Goal: Information Seeking & Learning: Check status

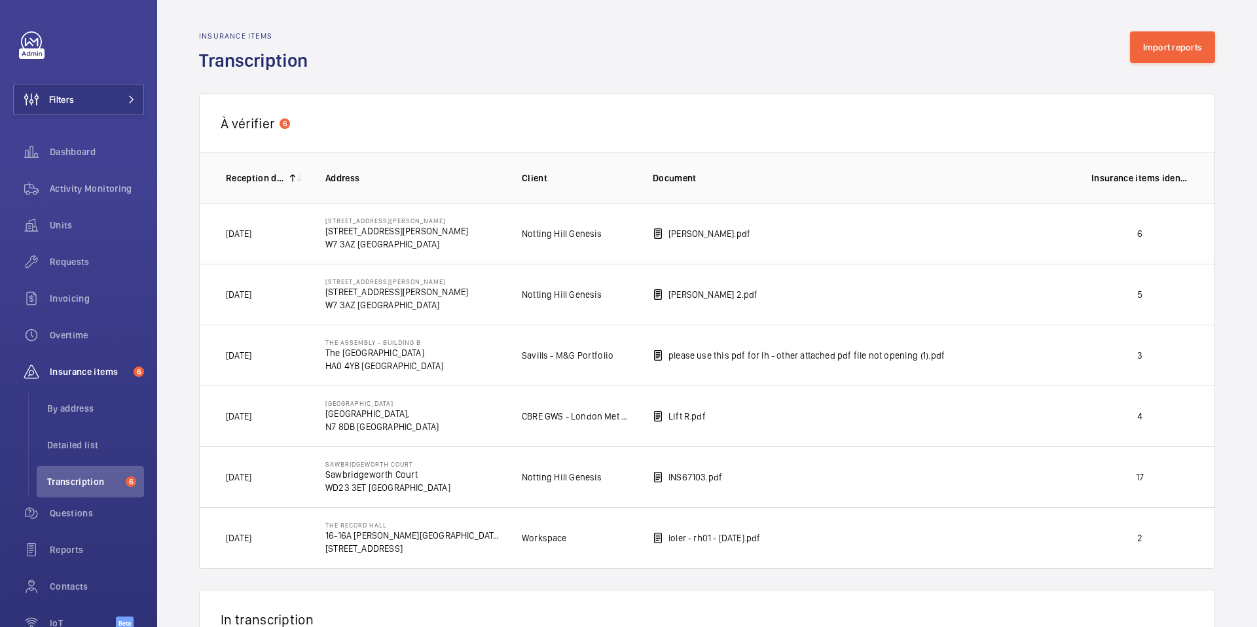
scroll to position [24, 0]
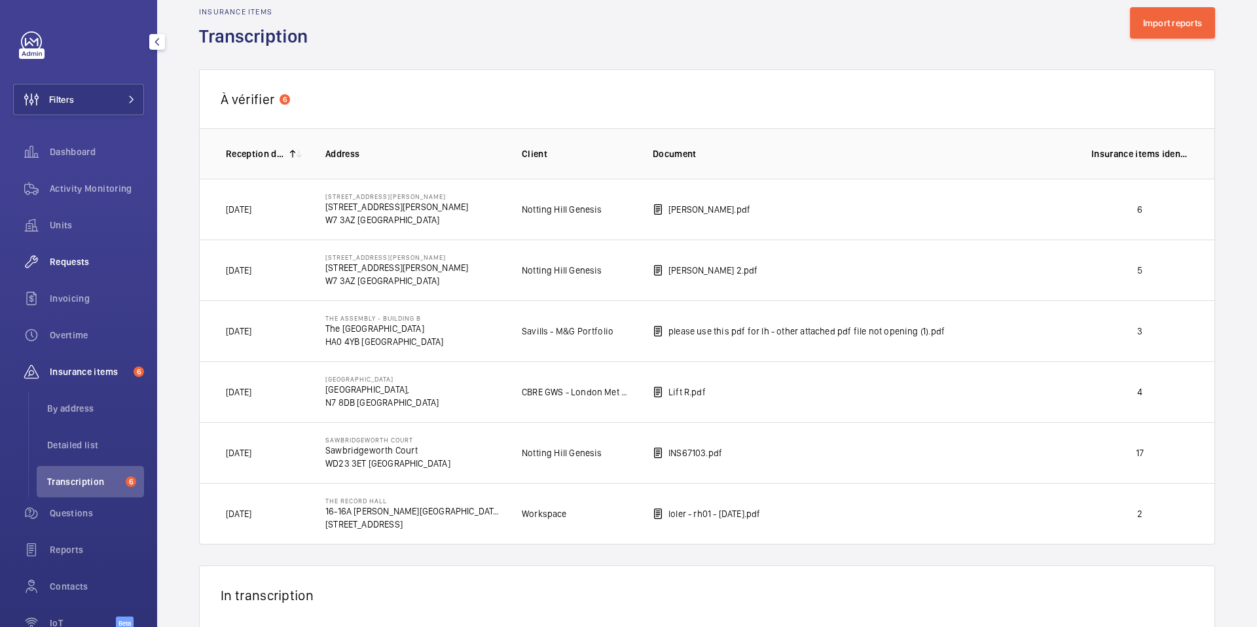
click at [67, 257] on span "Requests" at bounding box center [97, 261] width 94 height 13
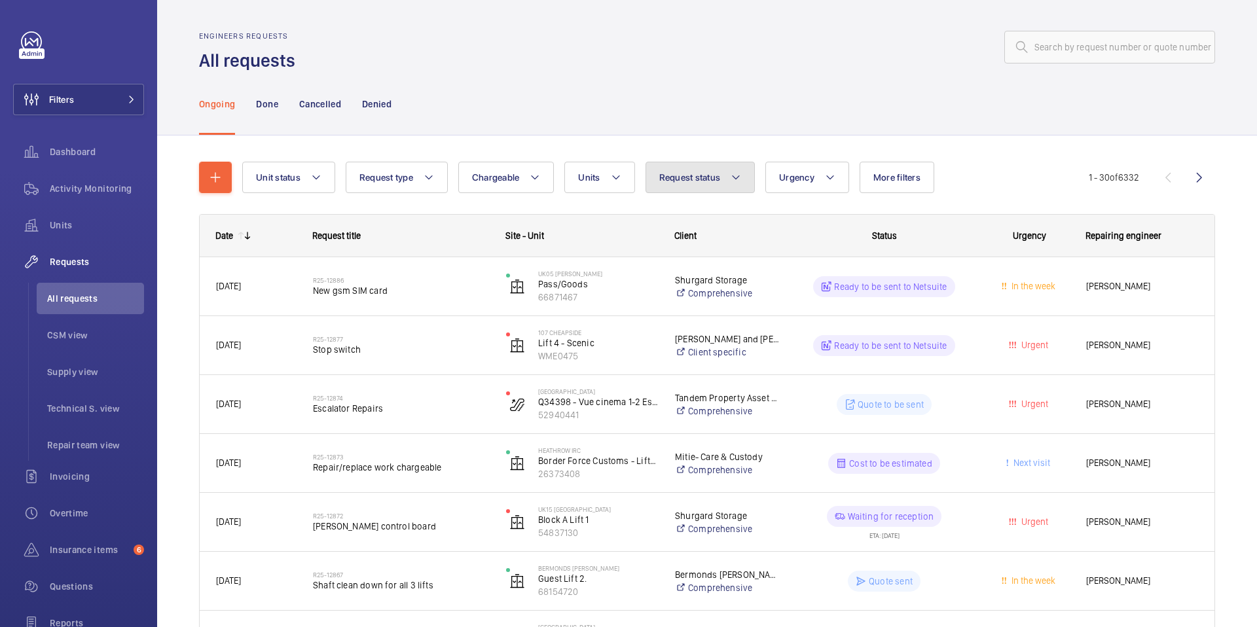
click at [693, 176] on span "Request status" at bounding box center [691, 177] width 62 height 10
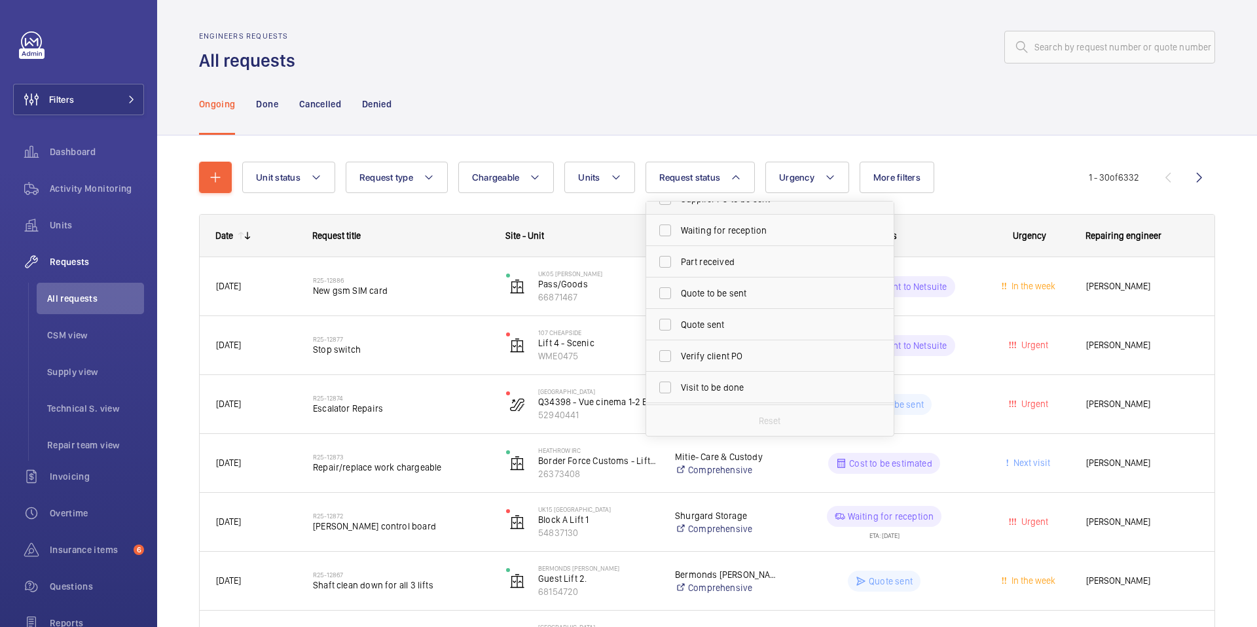
scroll to position [174, 0]
click at [696, 360] on span "Visit to be done" at bounding box center [771, 357] width 180 height 13
click at [678, 360] on input "Visit to be done" at bounding box center [665, 357] width 26 height 26
checkbox input "true"
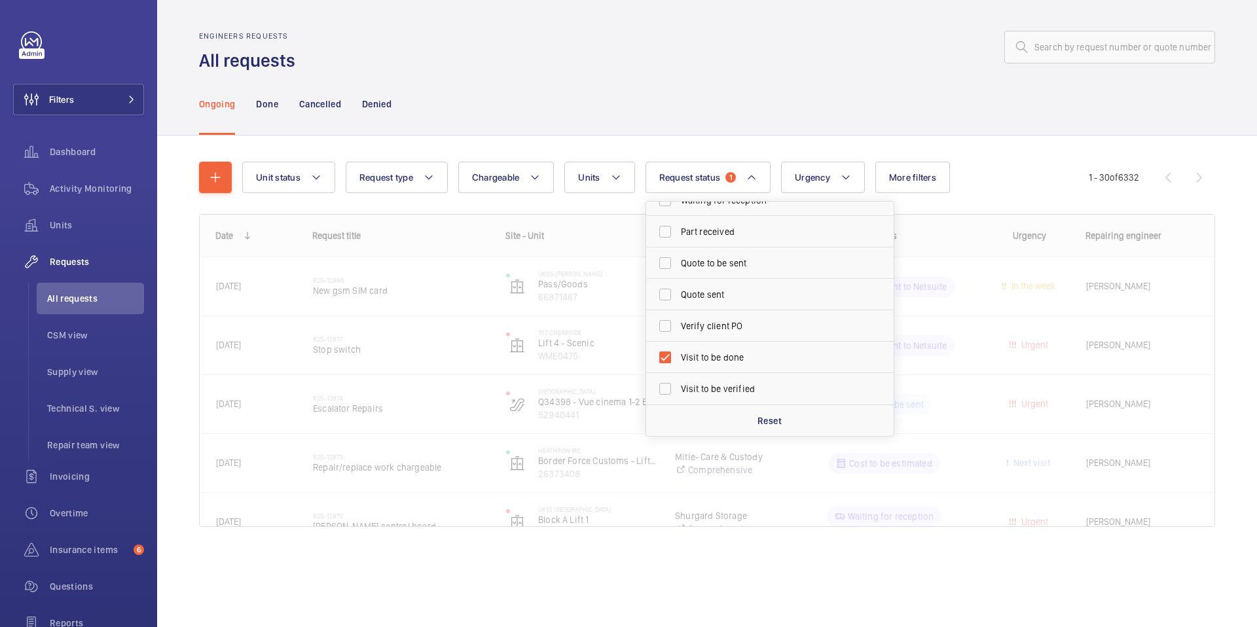
click at [696, 394] on span "Visit to be verified" at bounding box center [771, 388] width 180 height 13
click at [678, 394] on input "Visit to be verified" at bounding box center [665, 389] width 26 height 26
click at [853, 53] on div at bounding box center [759, 46] width 912 height 31
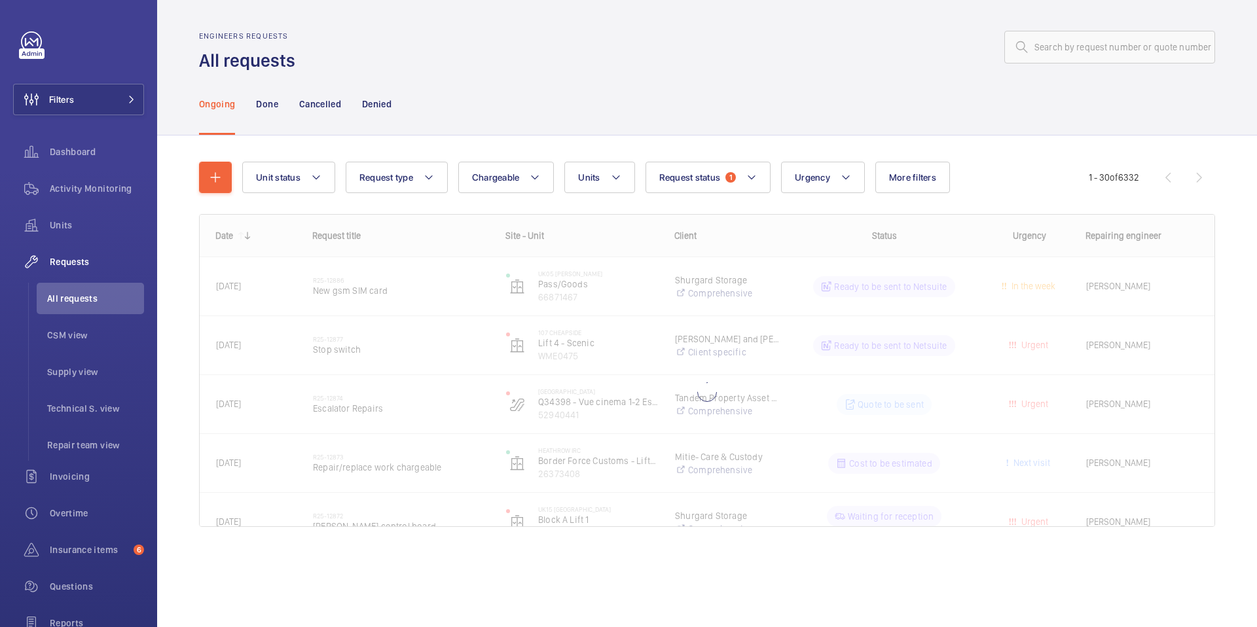
click at [901, 14] on wm-front-admin-header "Engineers requests All requests" at bounding box center [707, 36] width 1100 height 73
click at [883, 7] on wm-front-admin-header "Engineers requests All requests" at bounding box center [707, 36] width 1100 height 73
click at [881, 7] on wm-front-admin-header "Engineers requests All requests" at bounding box center [707, 36] width 1100 height 73
click at [694, 390] on div at bounding box center [707, 371] width 1015 height 312
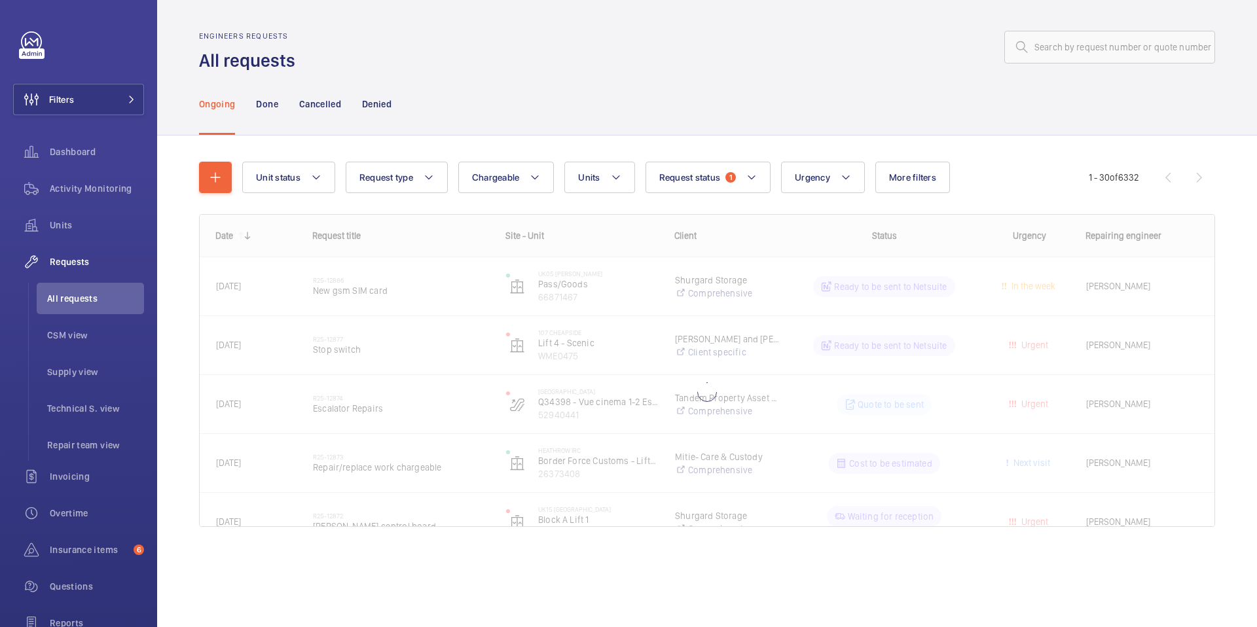
click at [669, 390] on div "Tandem Property Asset Management Comprehensive" at bounding box center [720, 405] width 120 height 52
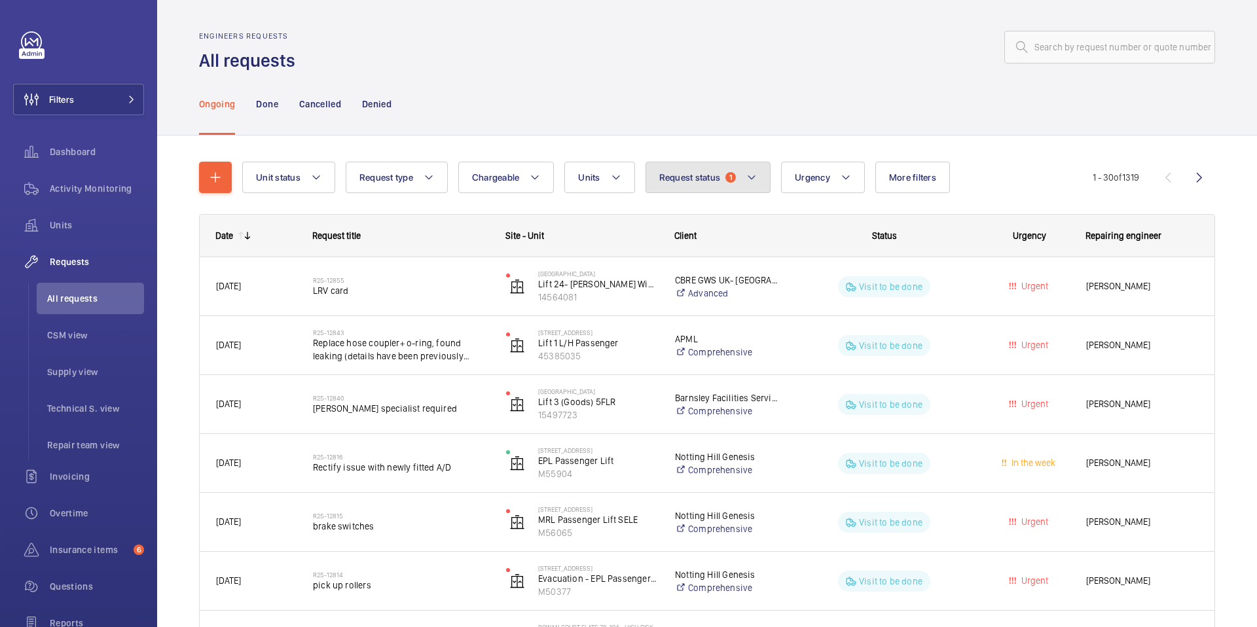
click at [729, 184] on button "Request status 1" at bounding box center [709, 177] width 126 height 31
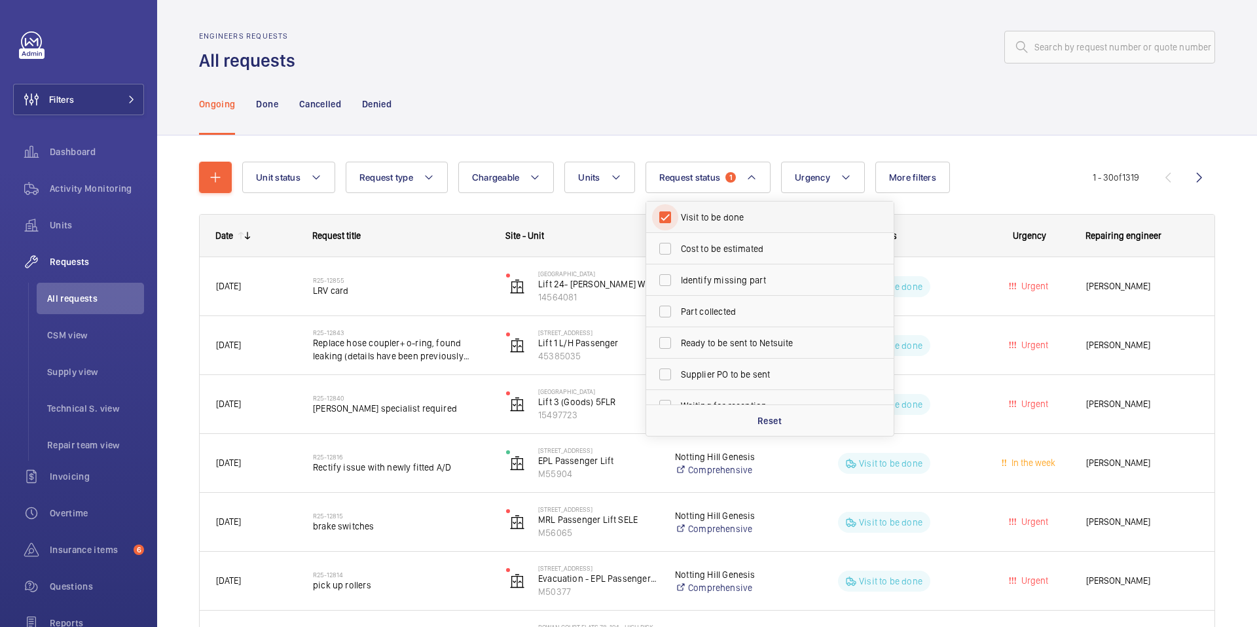
click at [669, 218] on input "Visit to be done" at bounding box center [665, 217] width 26 height 26
checkbox input "false"
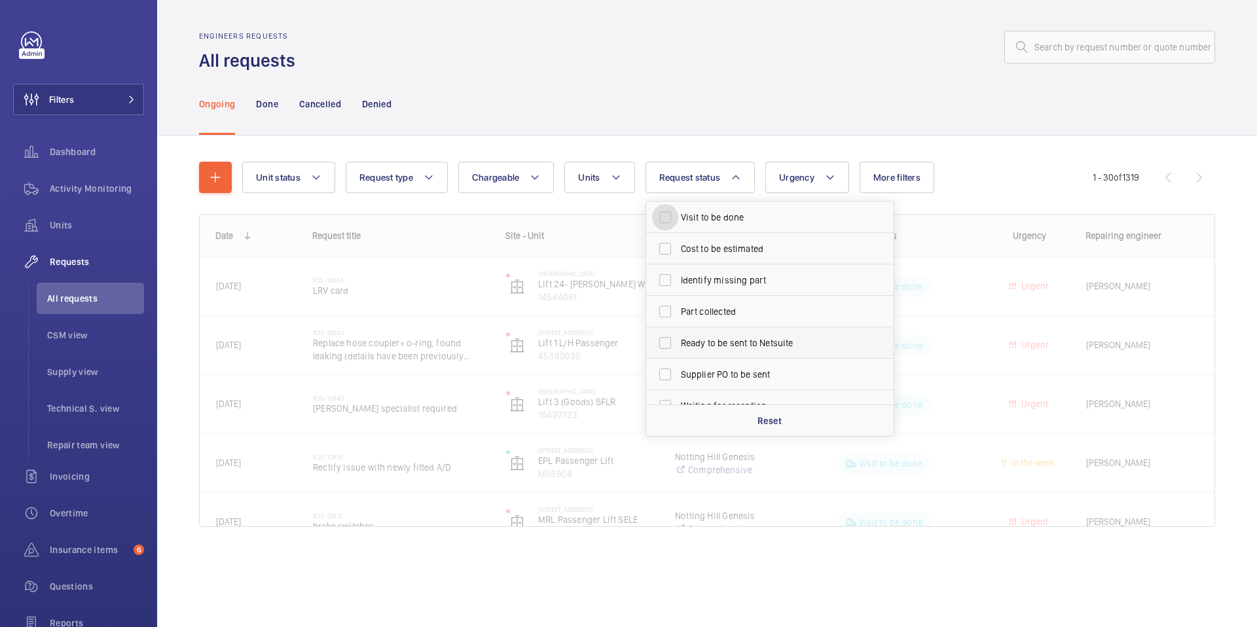
scroll to position [174, 0]
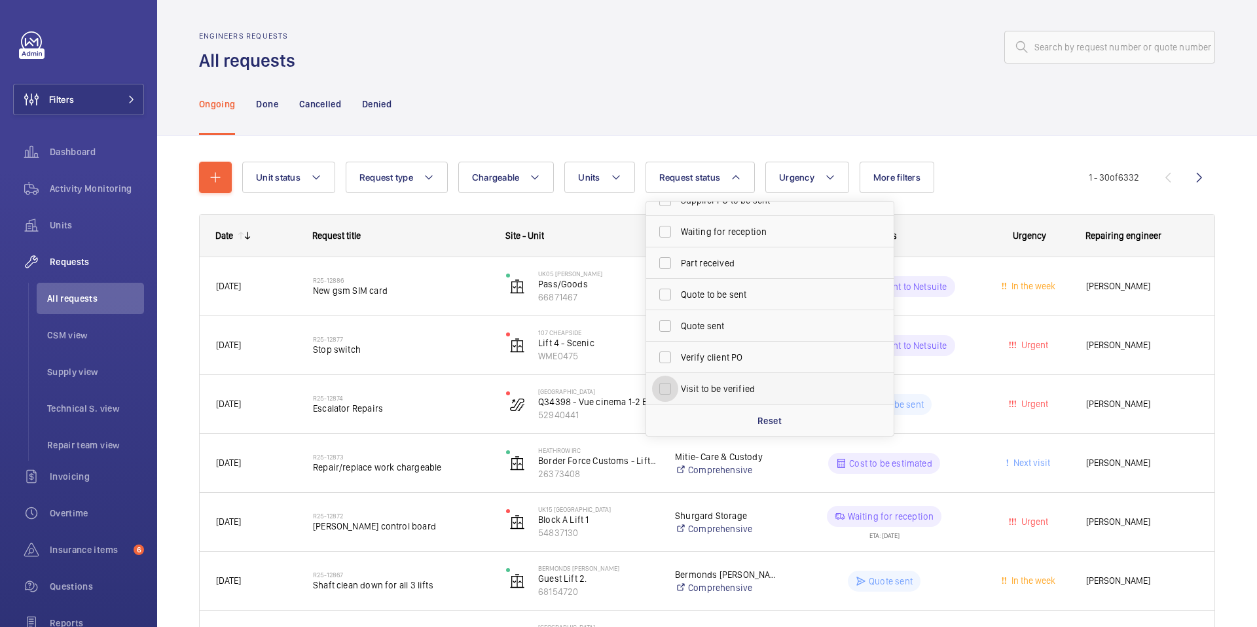
click at [667, 392] on input "Visit to be verified" at bounding box center [665, 389] width 26 height 26
checkbox input "true"
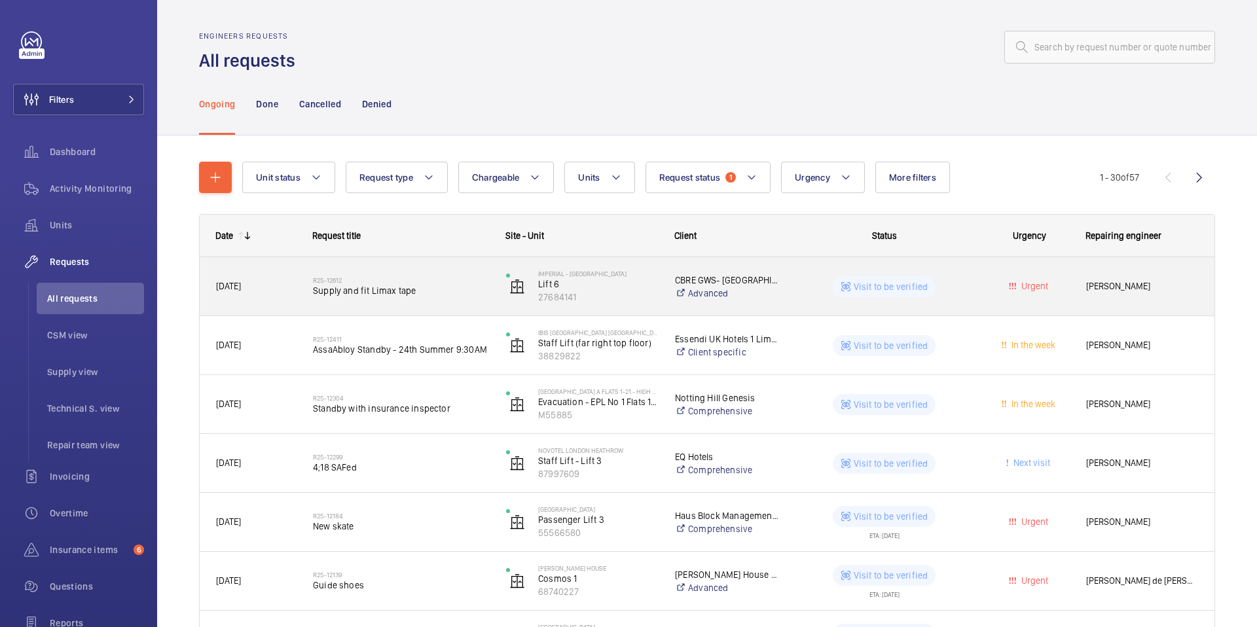
click at [382, 307] on div "R25-12612 Supply and fit Limax tape" at bounding box center [393, 286] width 192 height 59
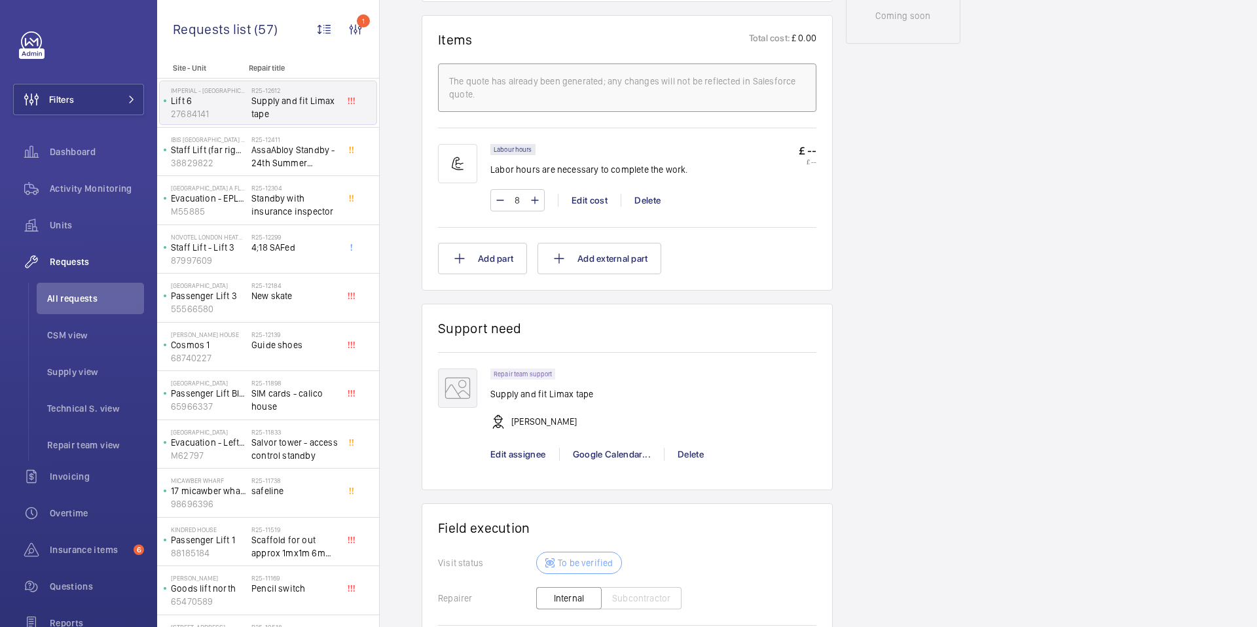
scroll to position [972, 0]
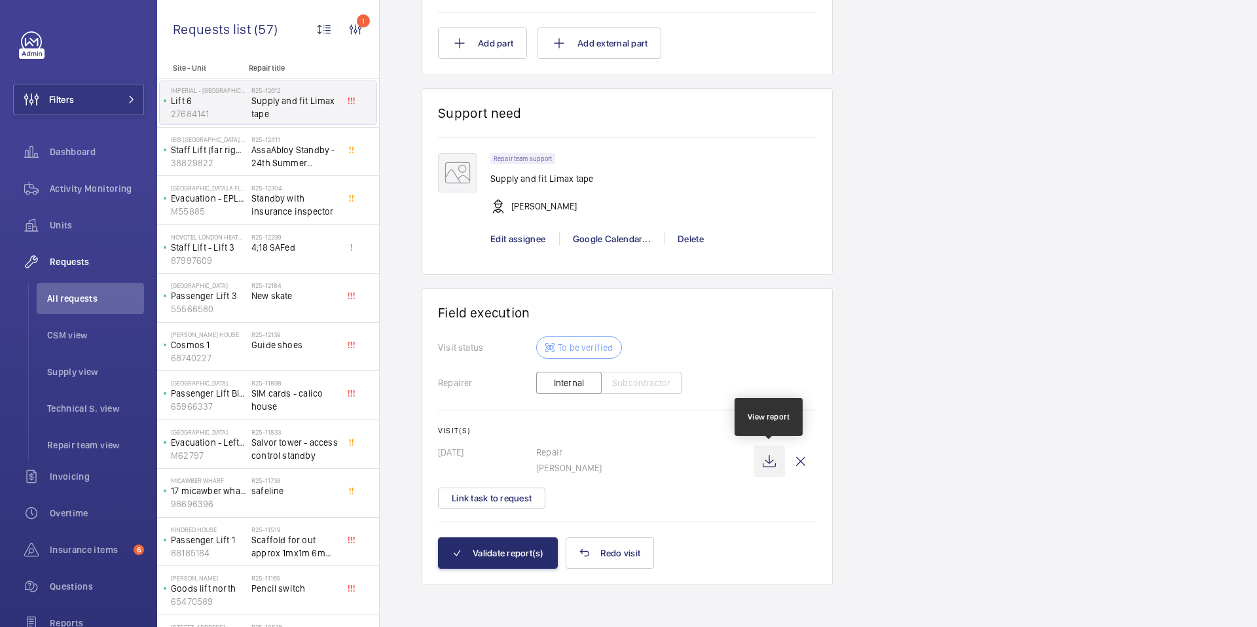
click at [777, 466] on wm-front-icon-button at bounding box center [769, 461] width 31 height 31
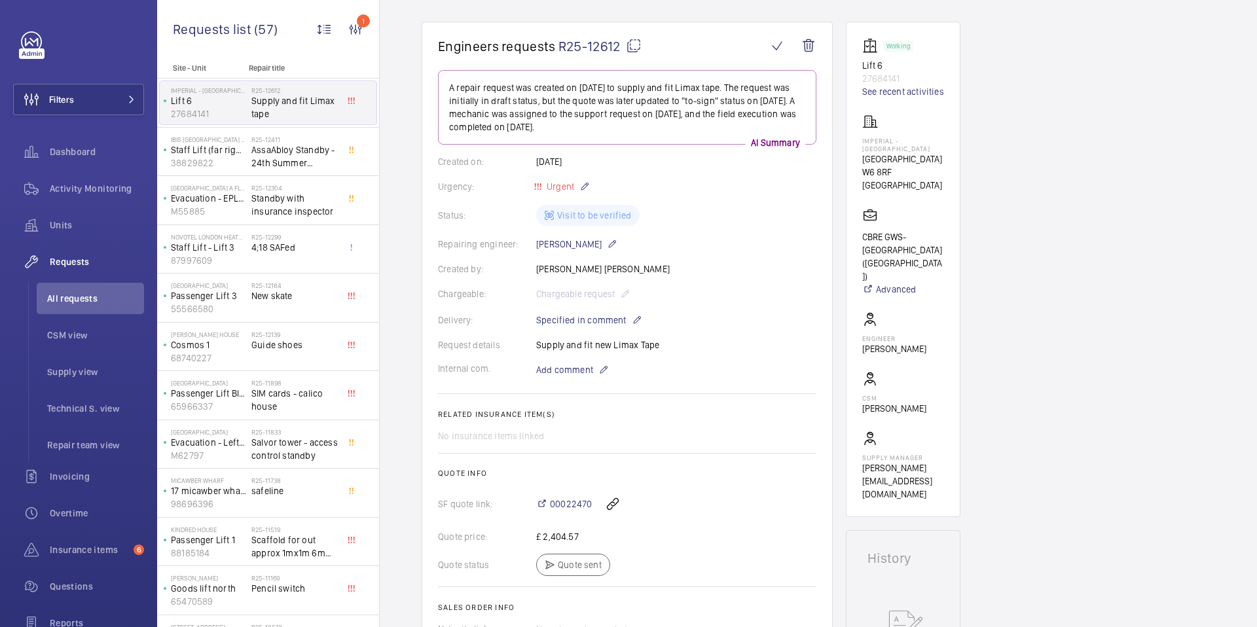
scroll to position [0, 0]
